Goal: Transaction & Acquisition: Purchase product/service

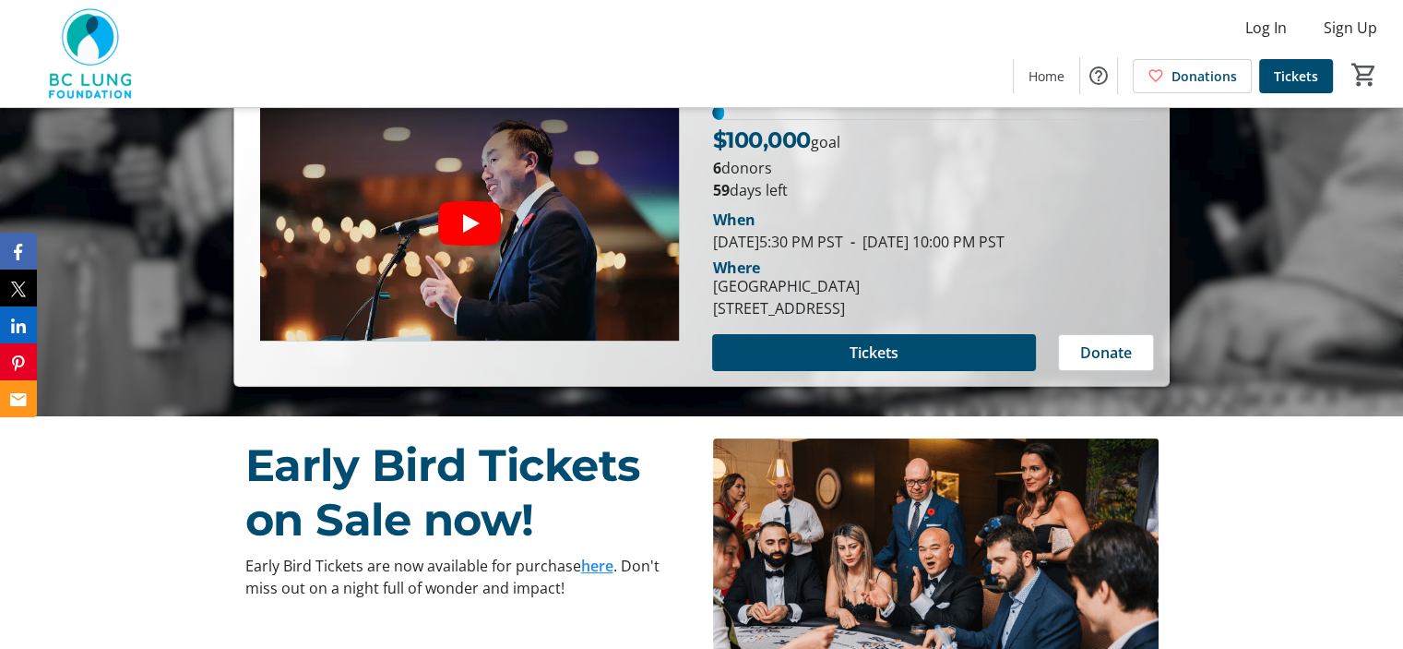
scroll to position [185, 0]
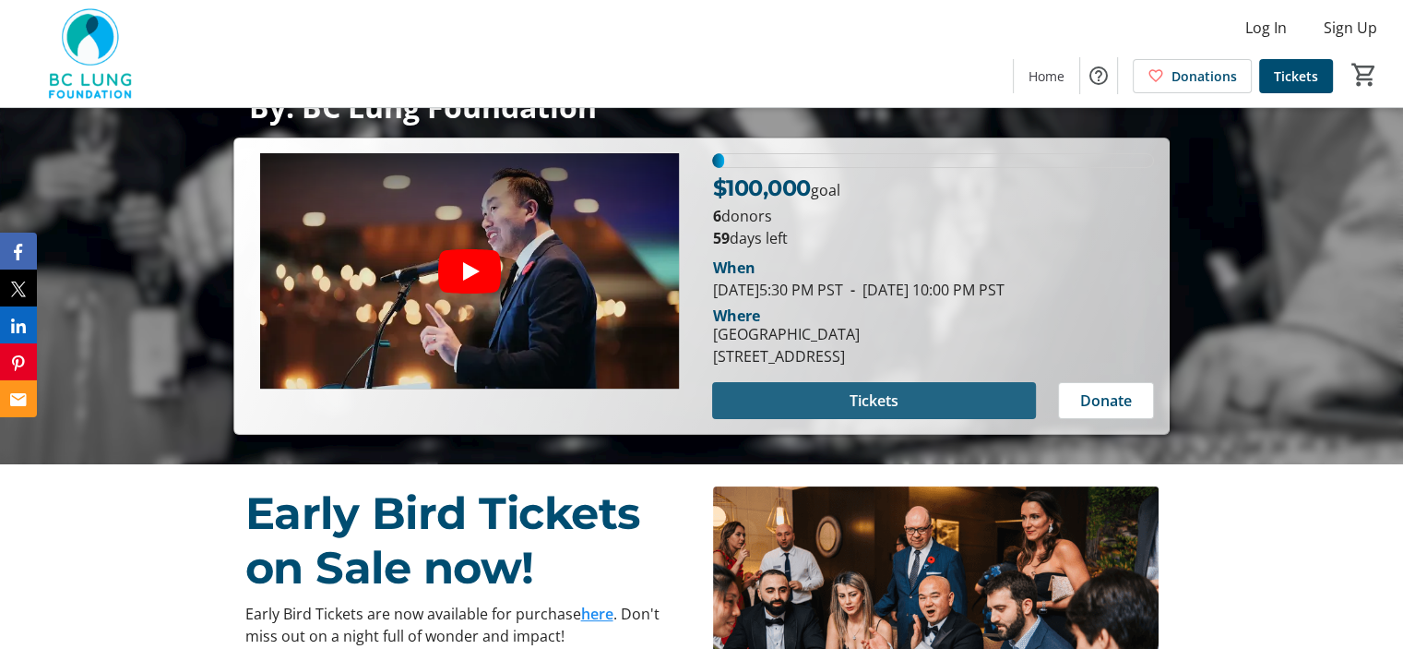
click at [855, 397] on span "Tickets" at bounding box center [874, 400] width 49 height 22
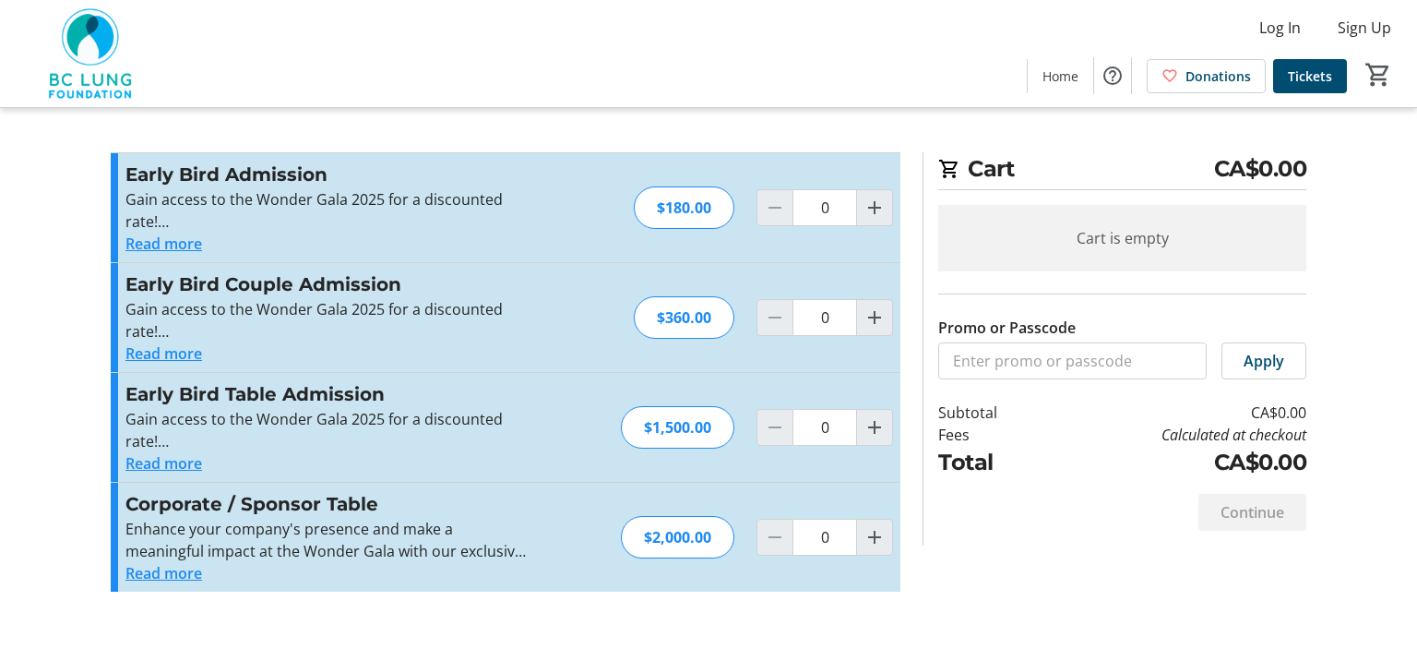
click at [171, 571] on button "Read more" at bounding box center [163, 573] width 77 height 22
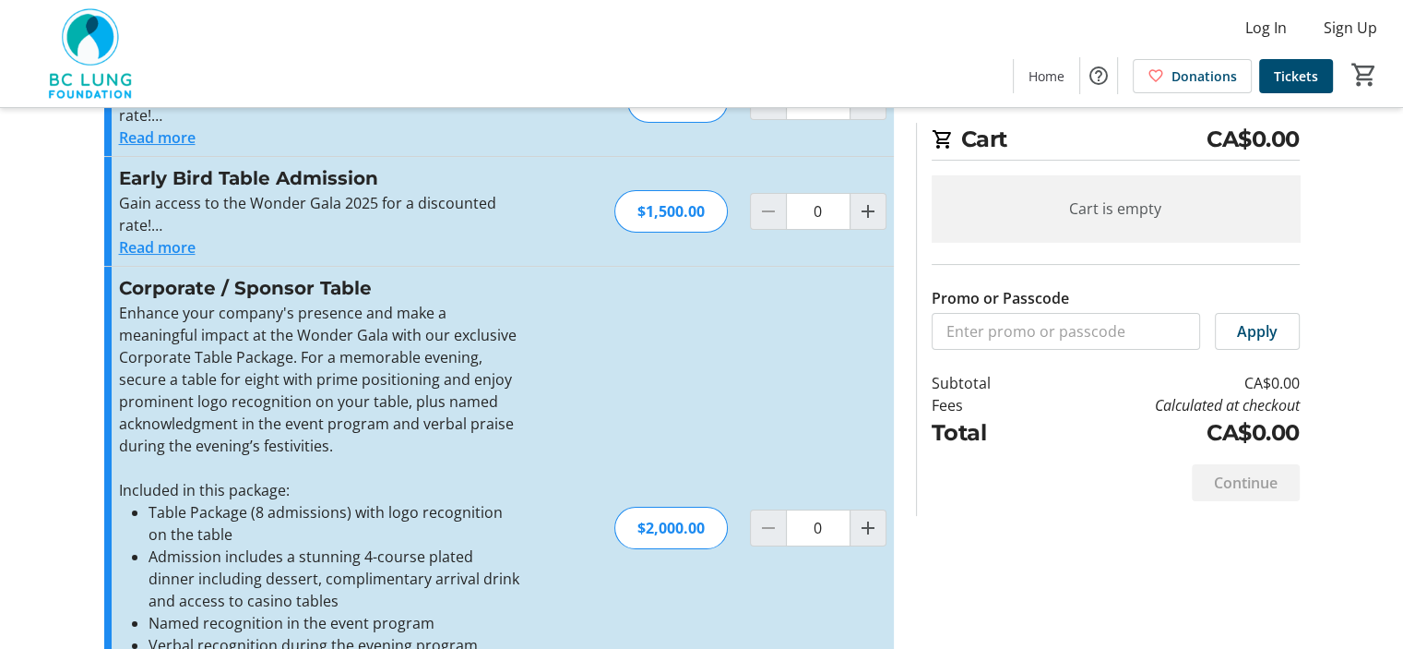
scroll to position [185, 0]
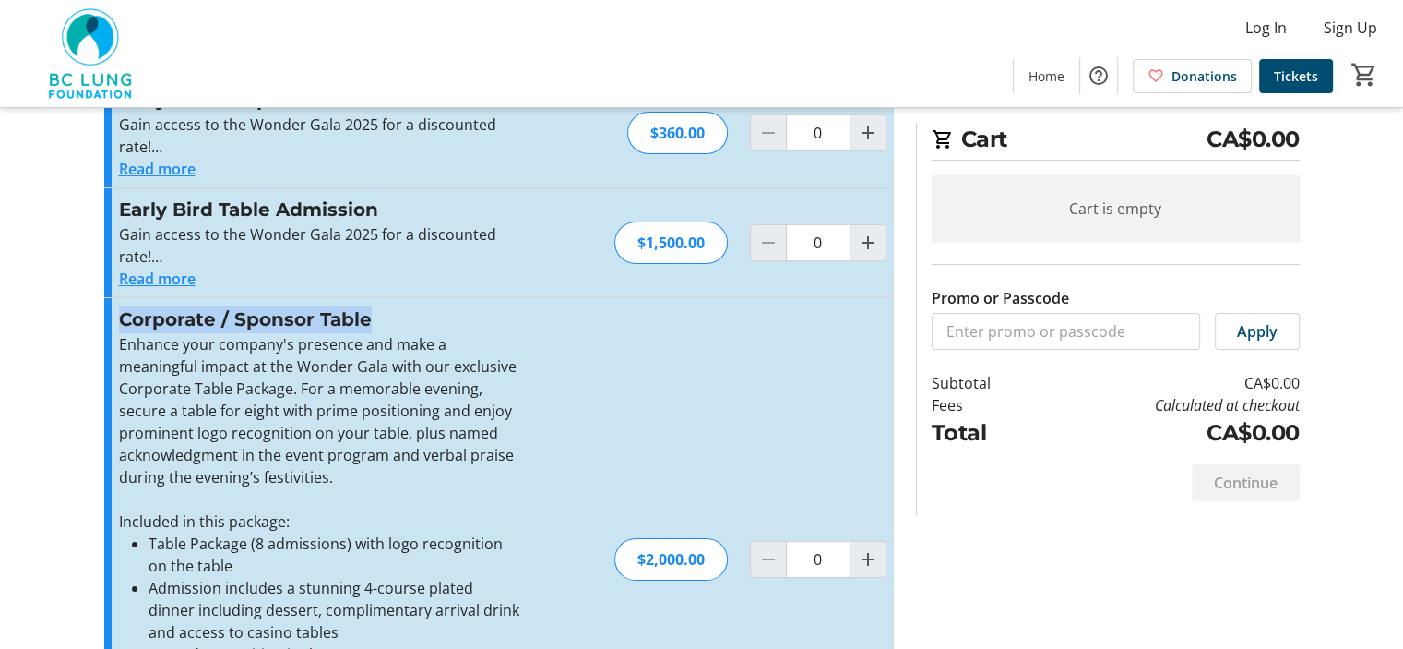
drag, startPoint x: 120, startPoint y: 312, endPoint x: 375, endPoint y: 316, distance: 255.6
click at [375, 316] on h3 "Corporate / Sponsor Table" at bounding box center [320, 319] width 403 height 28
copy h3 "Corporate / Sponsor Table"
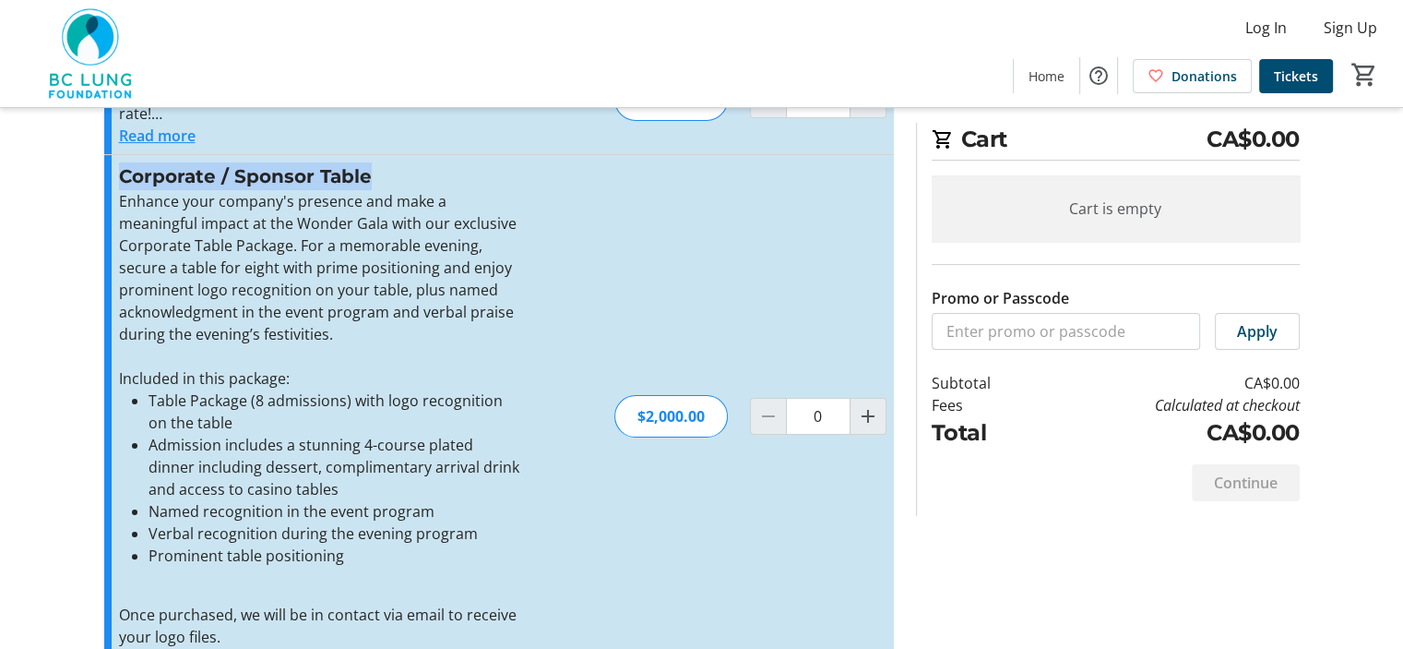
scroll to position [369, 0]
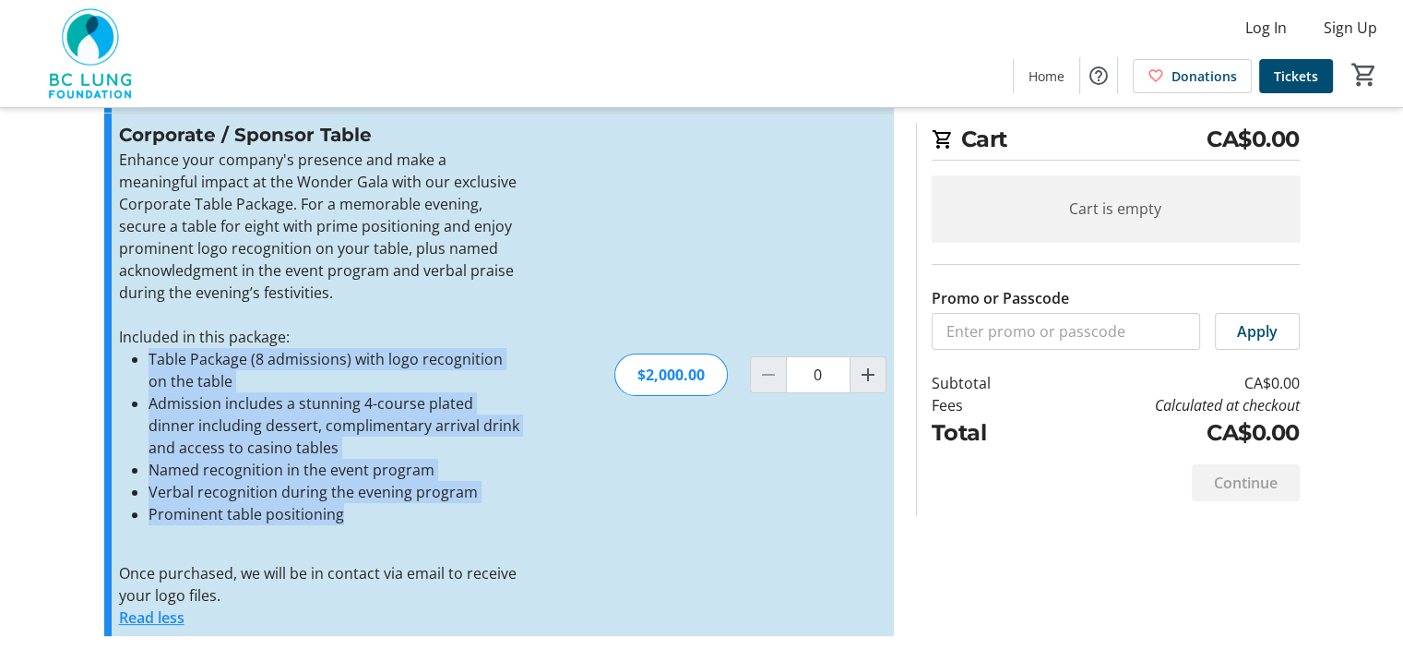
drag, startPoint x: 151, startPoint y: 357, endPoint x: 496, endPoint y: 515, distance: 379.4
click at [496, 515] on ul "Table Package (8 admissions) with logo recognition on the table Admission inclu…" at bounding box center [320, 436] width 403 height 177
copy ul "Table Package (8 admissions) with logo recognition on the table Admission inclu…"
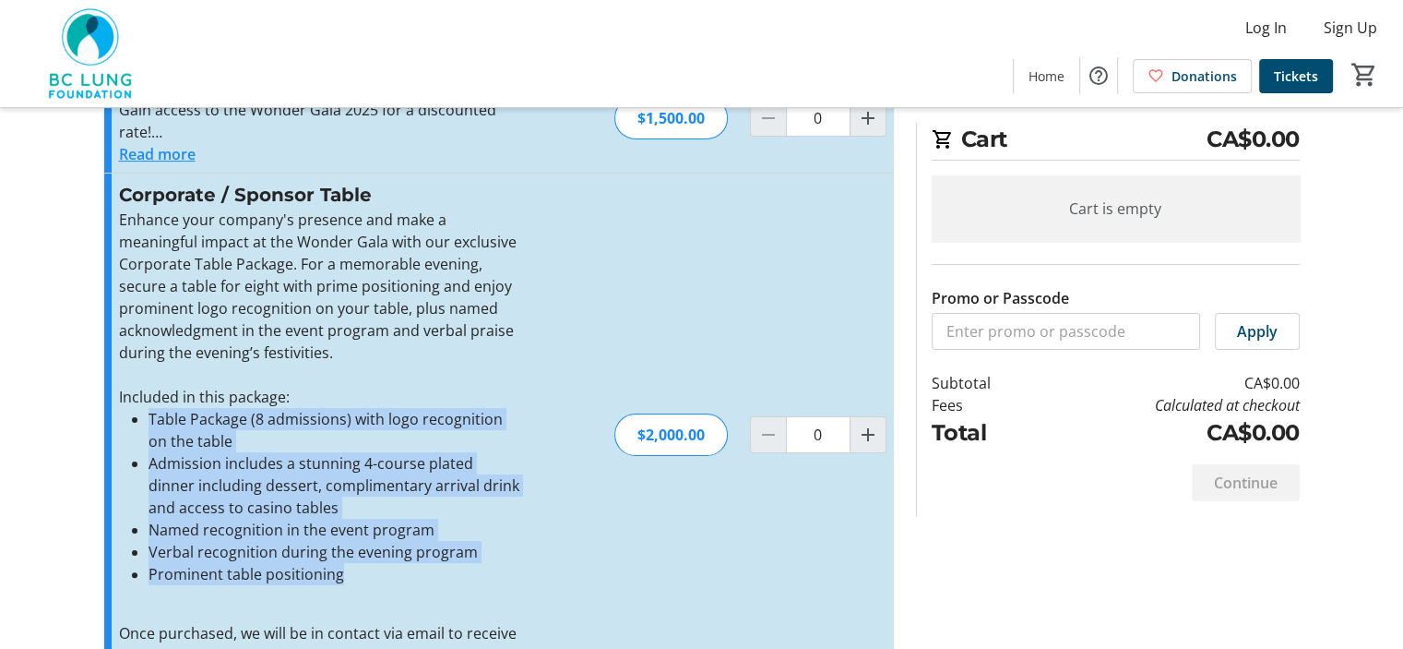
scroll to position [92, 0]
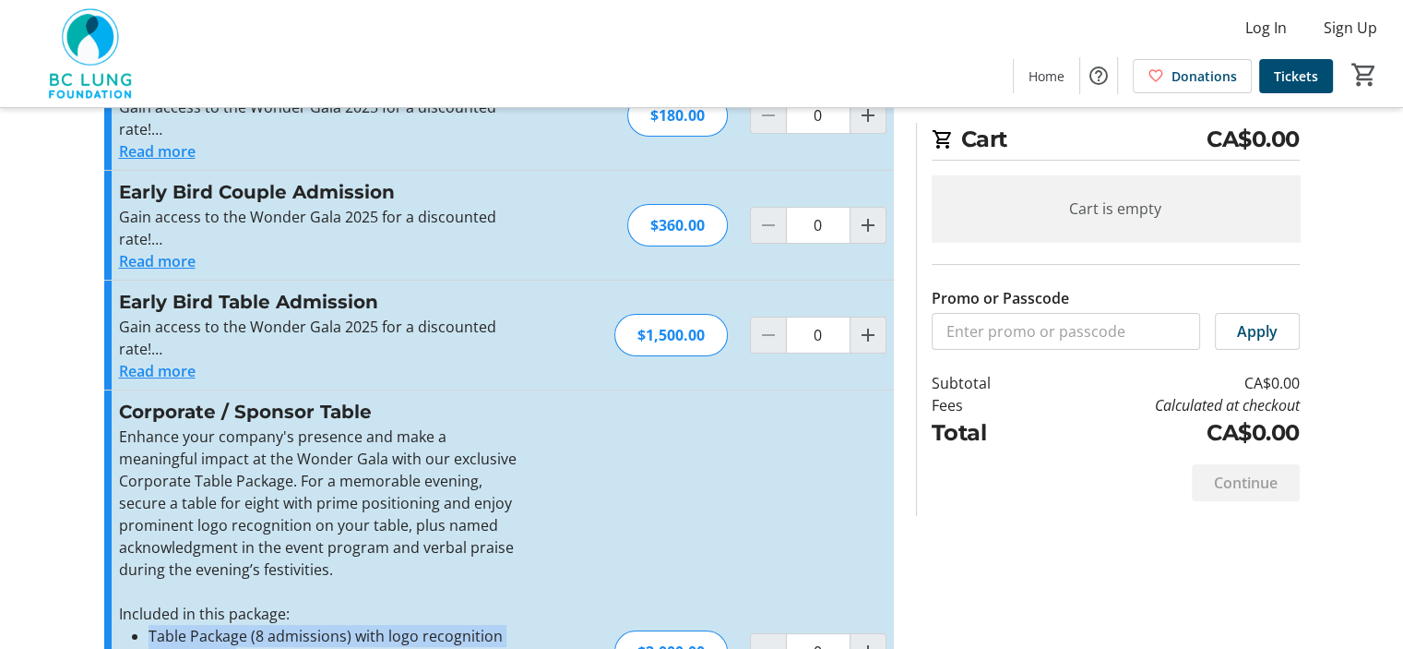
click at [190, 372] on button "Read more" at bounding box center [157, 371] width 77 height 22
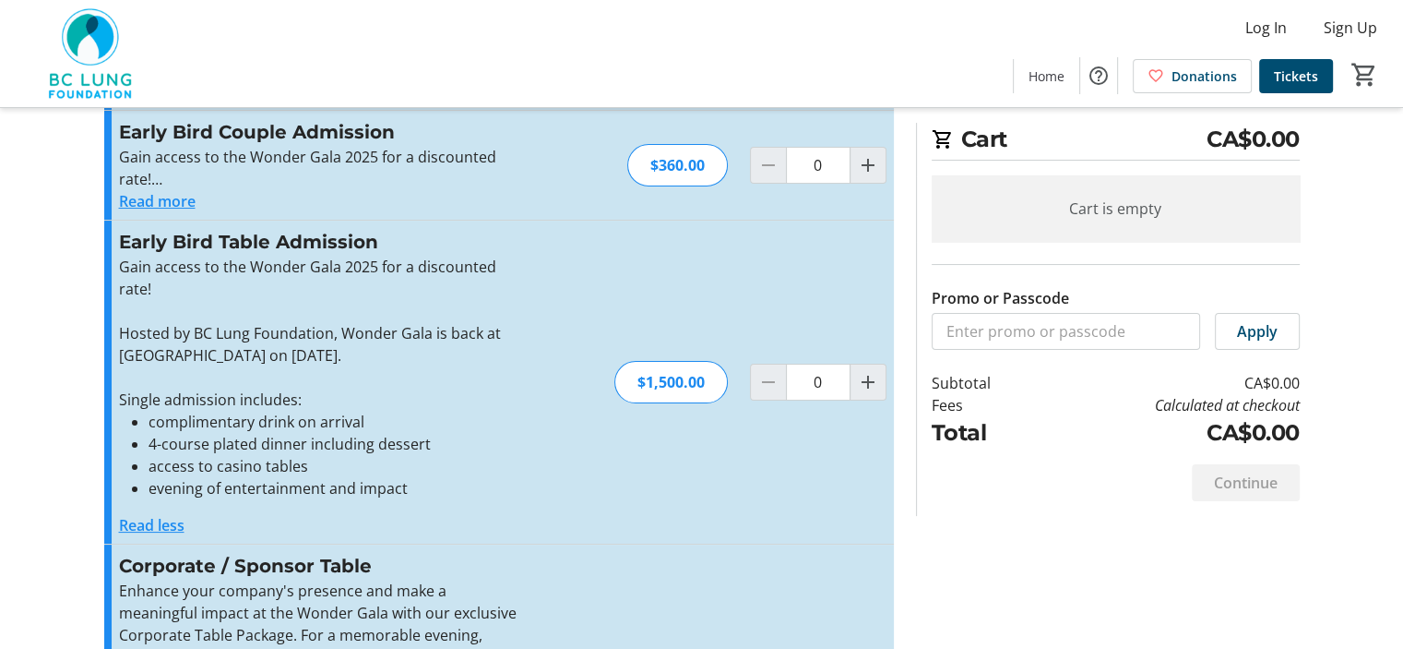
scroll to position [185, 0]
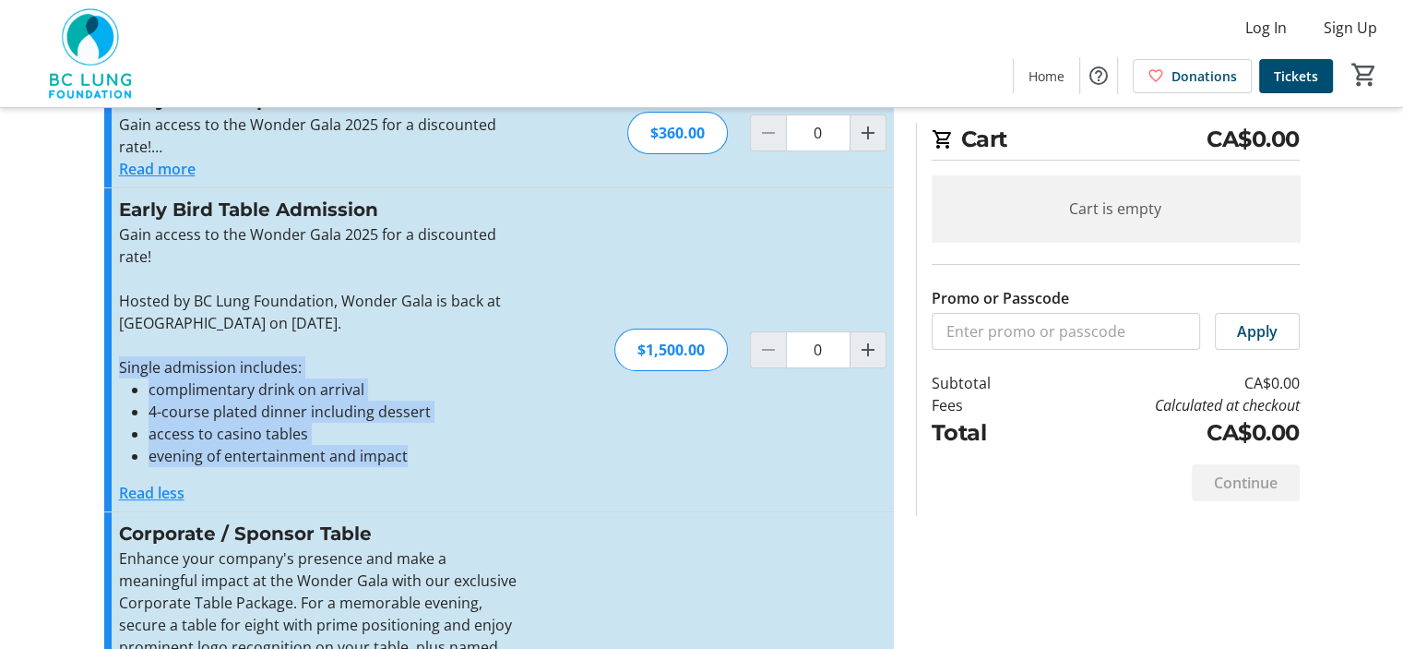
drag, startPoint x: 119, startPoint y: 363, endPoint x: 452, endPoint y: 456, distance: 345.6
click at [452, 456] on div "Gain access to the Wonder Gala 2025 for a discounted rate! Hosted by BC Lung Fo…" at bounding box center [320, 345] width 403 height 244
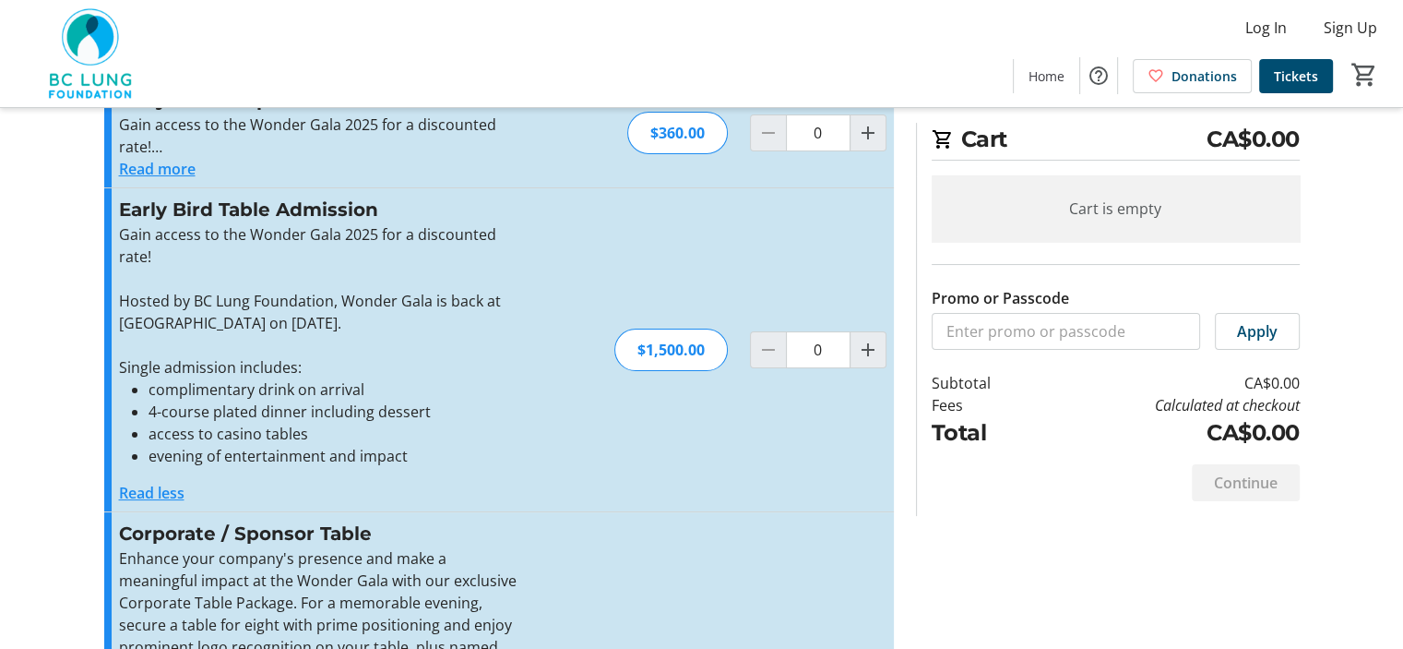
drag, startPoint x: 299, startPoint y: 418, endPoint x: 384, endPoint y: 340, distance: 114.9
click at [384, 340] on p at bounding box center [320, 345] width 403 height 22
click at [987, 335] on input "Promo or Passcode" at bounding box center [1066, 331] width 268 height 37
paste input "[URL][DOMAIN_NAME]"
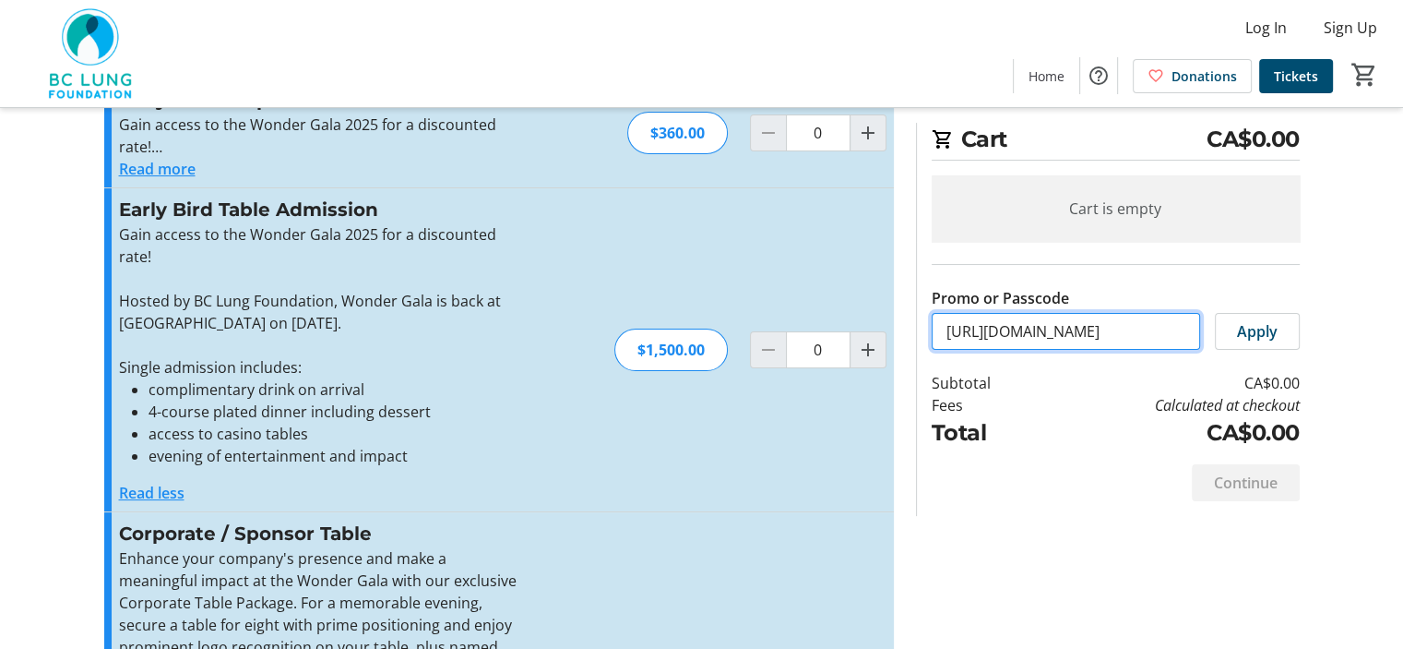
scroll to position [0, 133]
drag, startPoint x: 993, startPoint y: 328, endPoint x: 1416, endPoint y: 251, distance: 430.5
click at [1403, 253] on html "Log In Sign Up Home Donations Tickets 0 Home Donations Tickets Cart CA$0.00 Car…" at bounding box center [701, 435] width 1403 height 1241
type input "h"
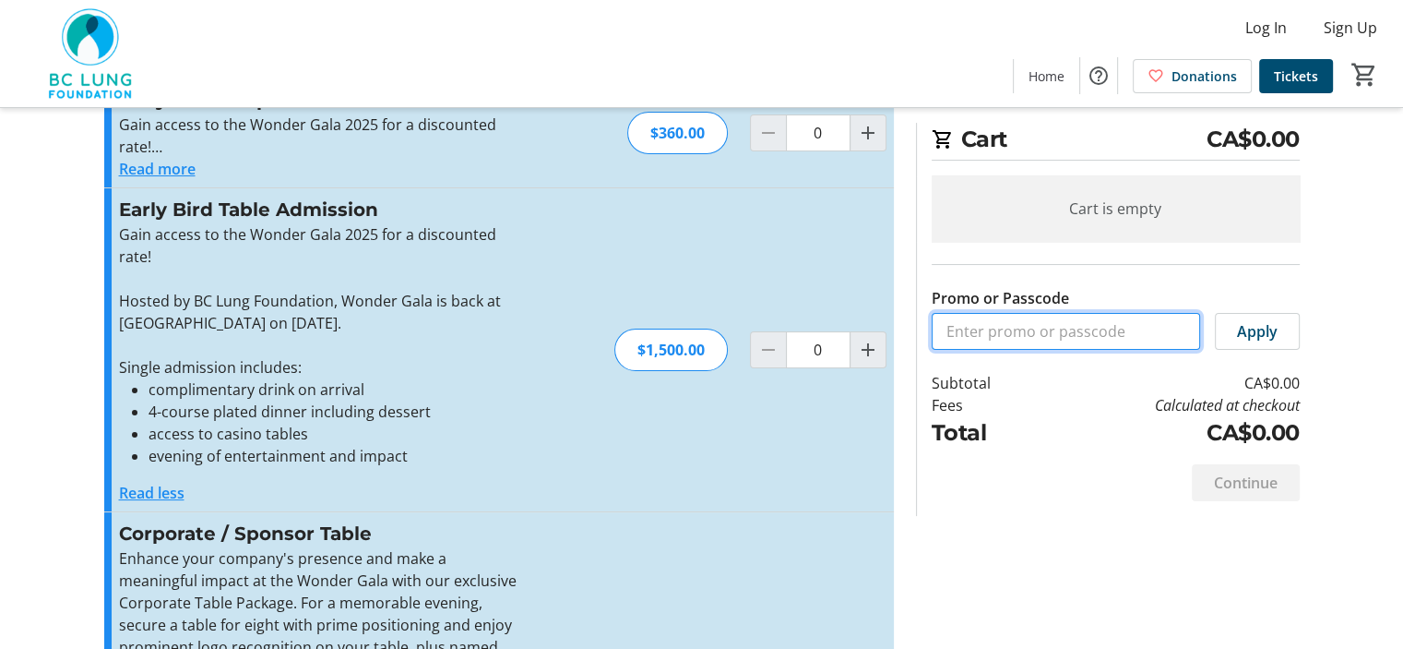
paste input "BCLUNGBOARD"
type input "BCLUNGBOARD"
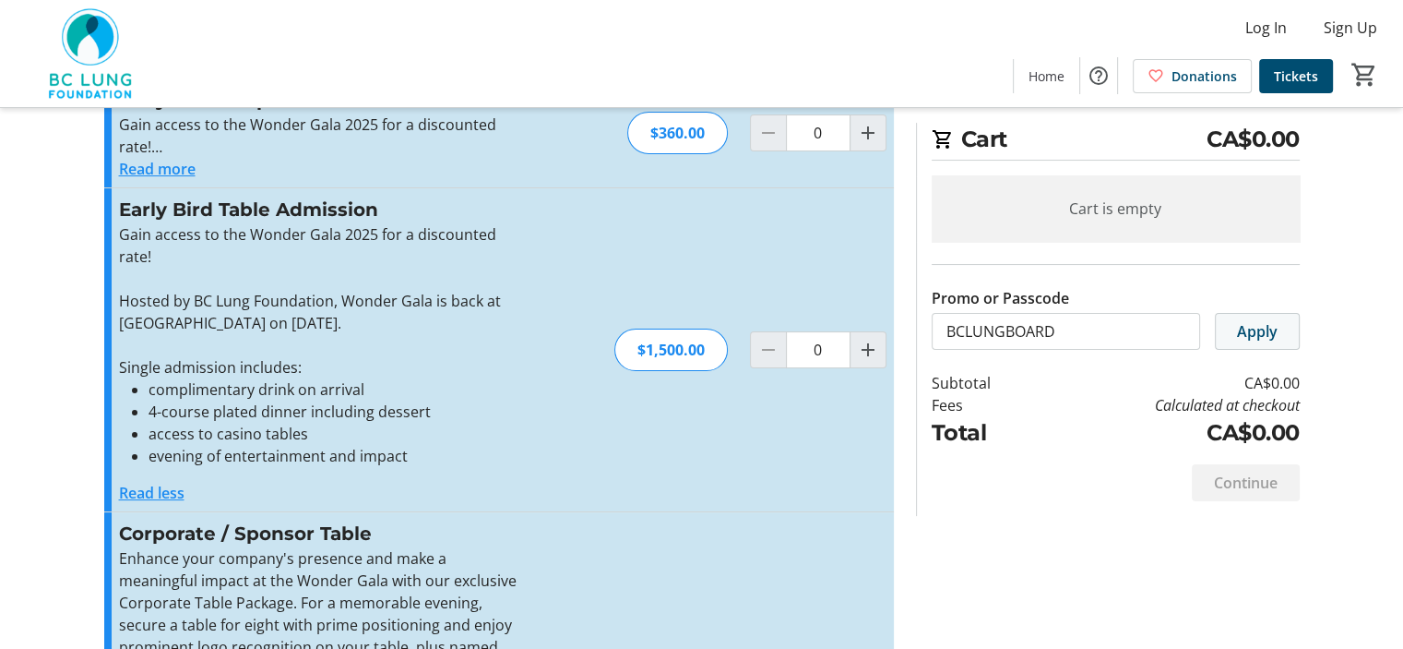
click at [1277, 334] on span at bounding box center [1257, 331] width 83 height 44
click at [867, 137] on mat-icon "Increment by one" at bounding box center [868, 133] width 22 height 22
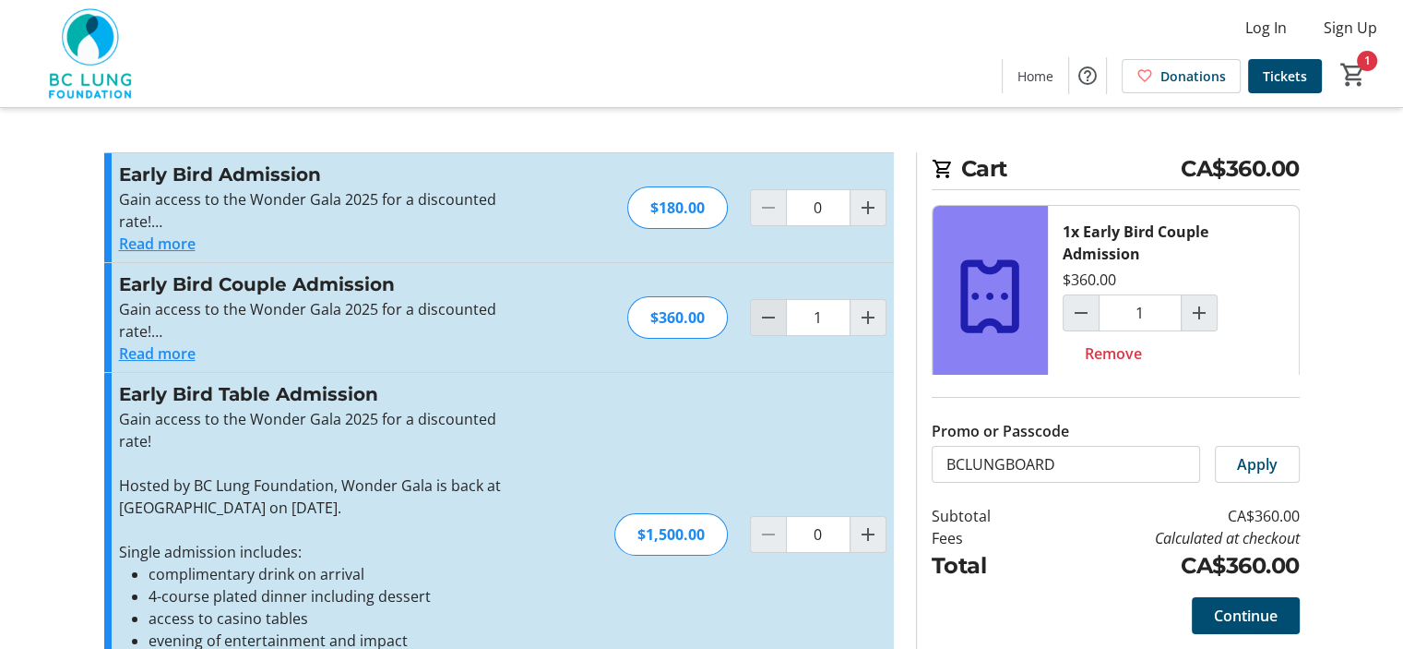
click at [778, 316] on mat-icon "Decrement by one" at bounding box center [768, 317] width 22 height 22
type input "0"
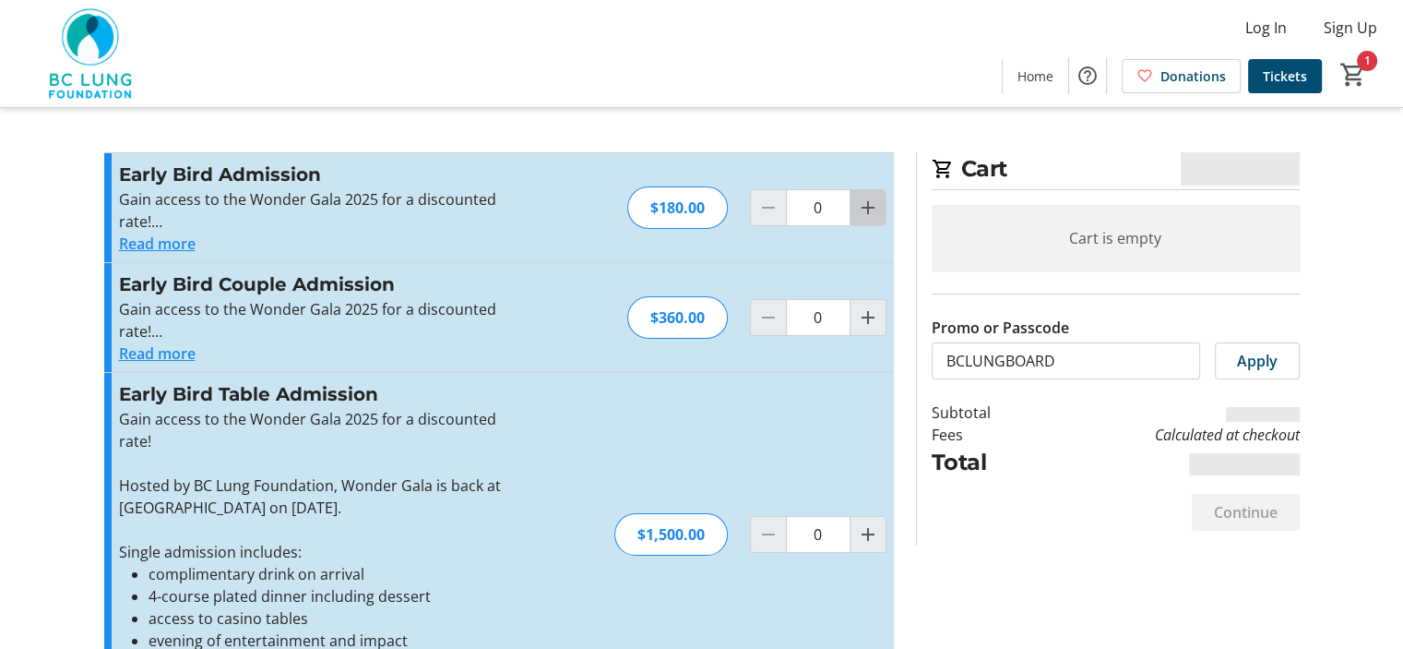
click at [866, 213] on mat-icon "Increment by one" at bounding box center [868, 208] width 22 height 22
type input "1"
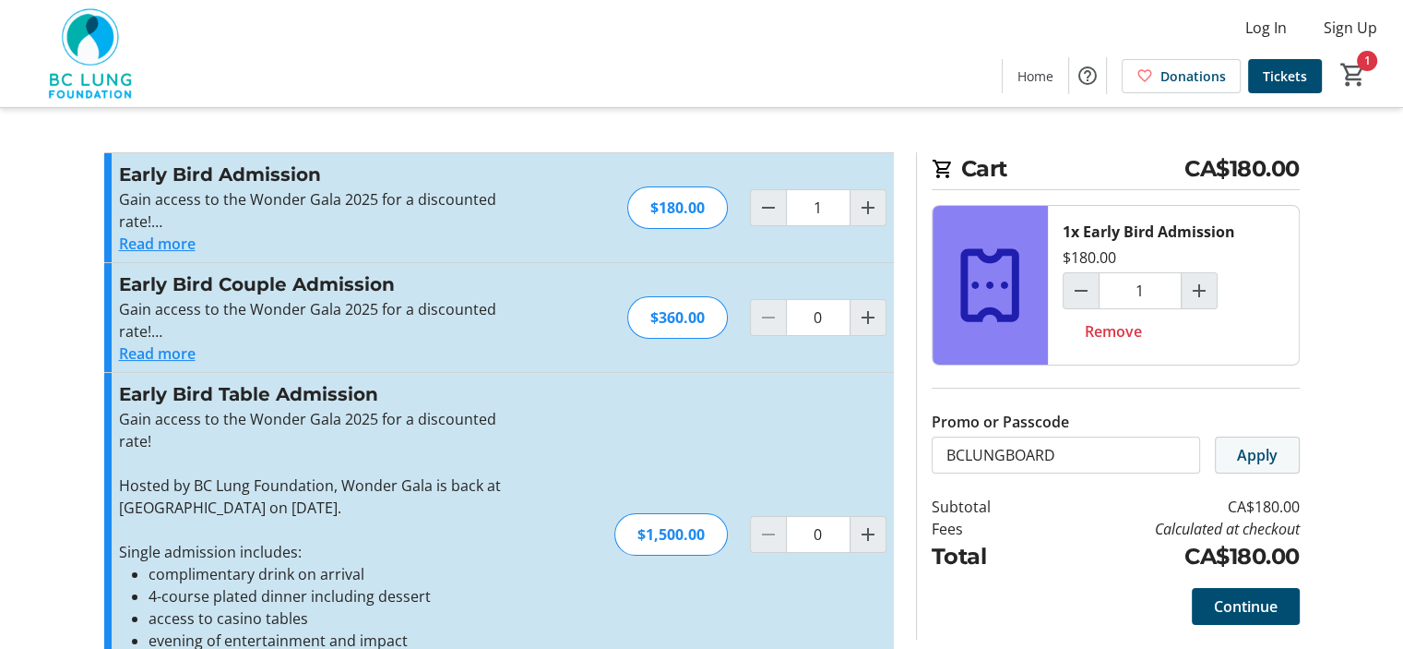
click at [1261, 456] on span "Apply" at bounding box center [1257, 455] width 41 height 22
click at [1231, 617] on span at bounding box center [1246, 606] width 108 height 44
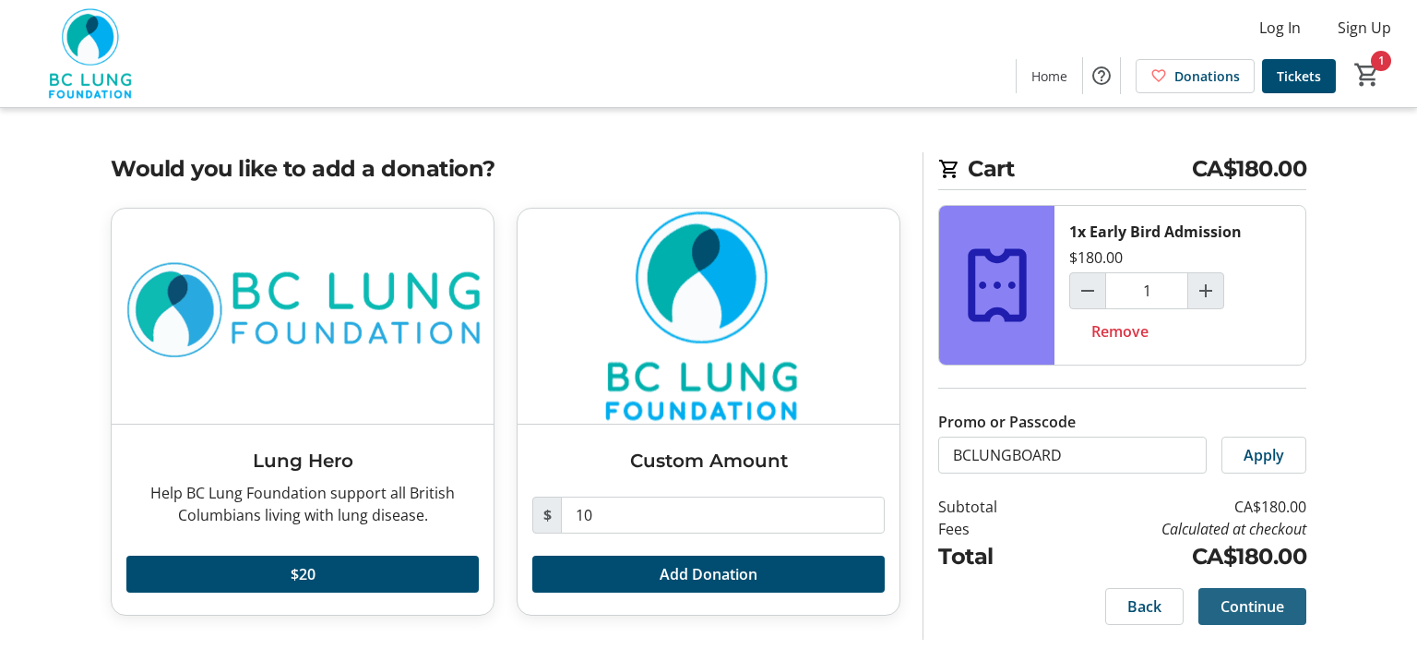
click at [1285, 602] on span at bounding box center [1252, 606] width 108 height 44
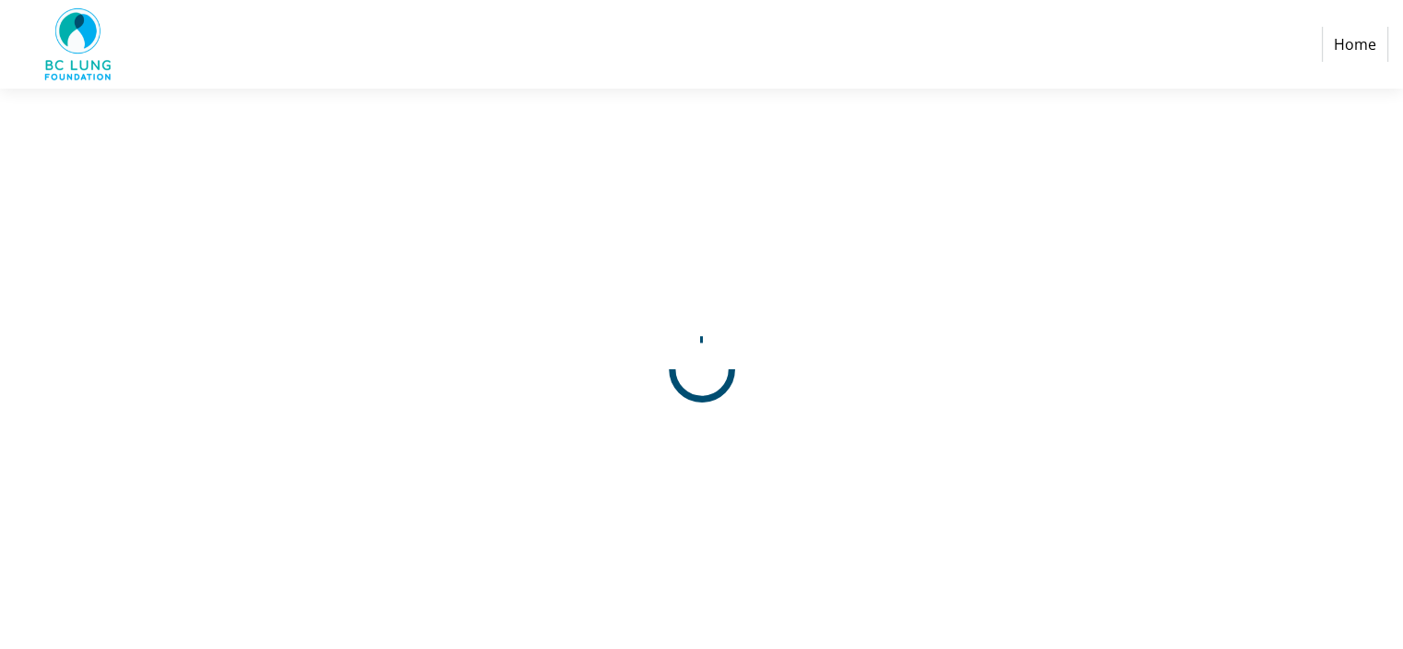
select select
